Goal: Task Accomplishment & Management: Complete application form

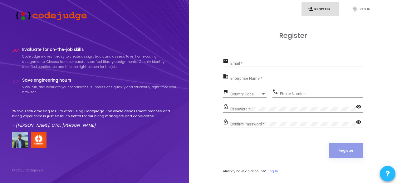
click at [243, 63] on input "Email *" at bounding box center [296, 63] width 133 height 4
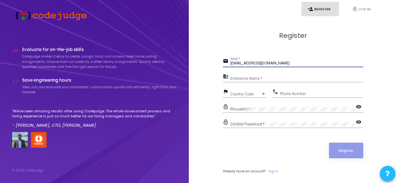
type input "[EMAIL_ADDRESS][DOMAIN_NAME]"
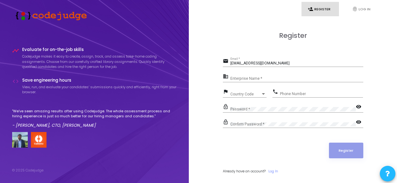
click at [235, 75] on div "Enterprise Name *" at bounding box center [296, 77] width 133 height 10
click at [264, 93] on div at bounding box center [263, 94] width 3 height 2
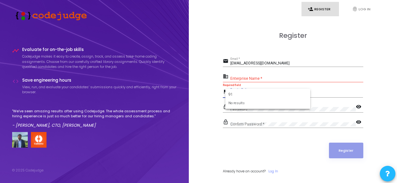
type input "91"
click at [319, 92] on div at bounding box center [198, 91] width 397 height 183
click at [250, 90] on div "Country Code Country Code" at bounding box center [248, 93] width 36 height 10
type input "9"
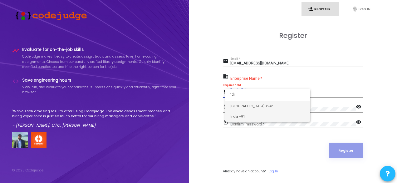
type input "indi"
click at [248, 115] on span "India +91" at bounding box center [267, 116] width 75 height 10
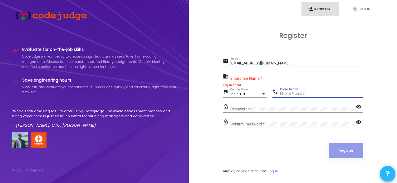
click at [290, 92] on input "Phone Number" at bounding box center [321, 93] width 83 height 4
type input "9897379011"
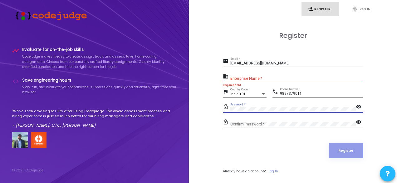
click at [240, 119] on div "Confirm Password *" at bounding box center [292, 123] width 125 height 10
click at [359, 122] on mat-icon "visibility" at bounding box center [359, 122] width 7 height 7
click at [358, 107] on mat-icon "visibility" at bounding box center [359, 106] width 7 height 7
click at [235, 76] on input "Enterprise Name *" at bounding box center [296, 78] width 133 height 4
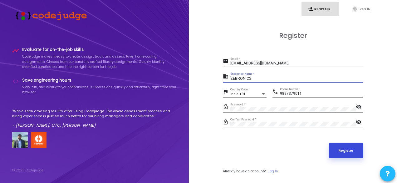
type input "ZEBRONICS"
click at [344, 149] on button "Register" at bounding box center [346, 150] width 34 height 16
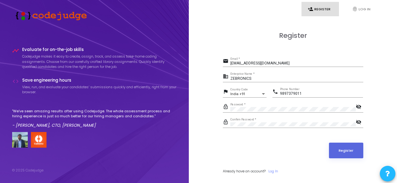
click at [281, 61] on div "[EMAIL_ADDRESS][DOMAIN_NAME] Email *" at bounding box center [296, 62] width 133 height 10
click at [346, 148] on button "Register" at bounding box center [346, 150] width 34 height 16
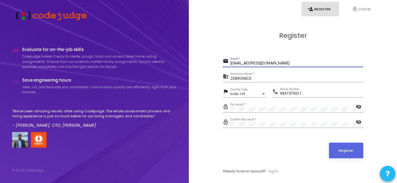
click at [285, 62] on input "[EMAIL_ADDRESS][DOMAIN_NAME]" at bounding box center [296, 63] width 133 height 4
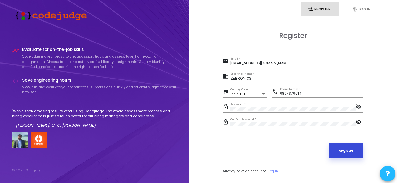
click at [349, 149] on button "Register" at bounding box center [346, 150] width 34 height 16
